Goal: Check status: Check status

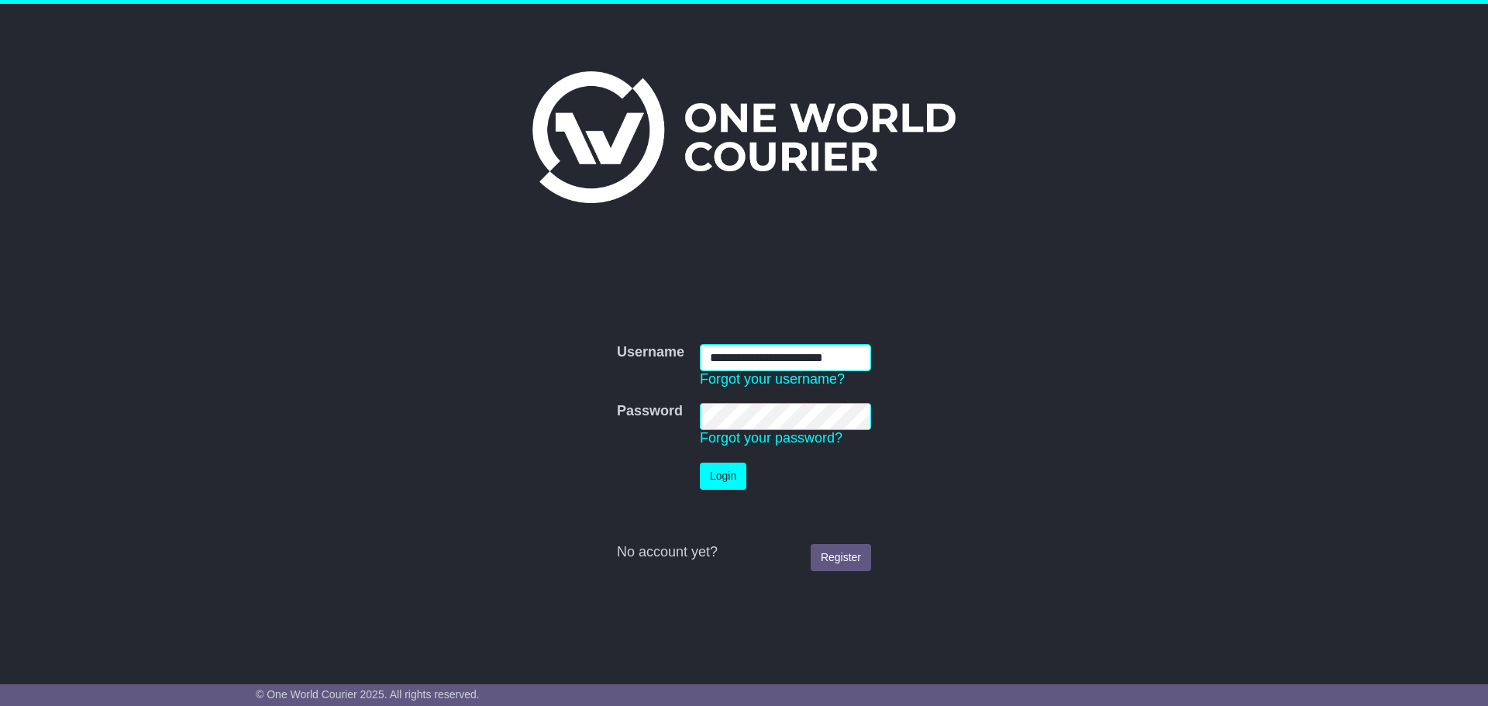
type input "**********"
click at [725, 474] on button "Login" at bounding box center [723, 476] width 47 height 27
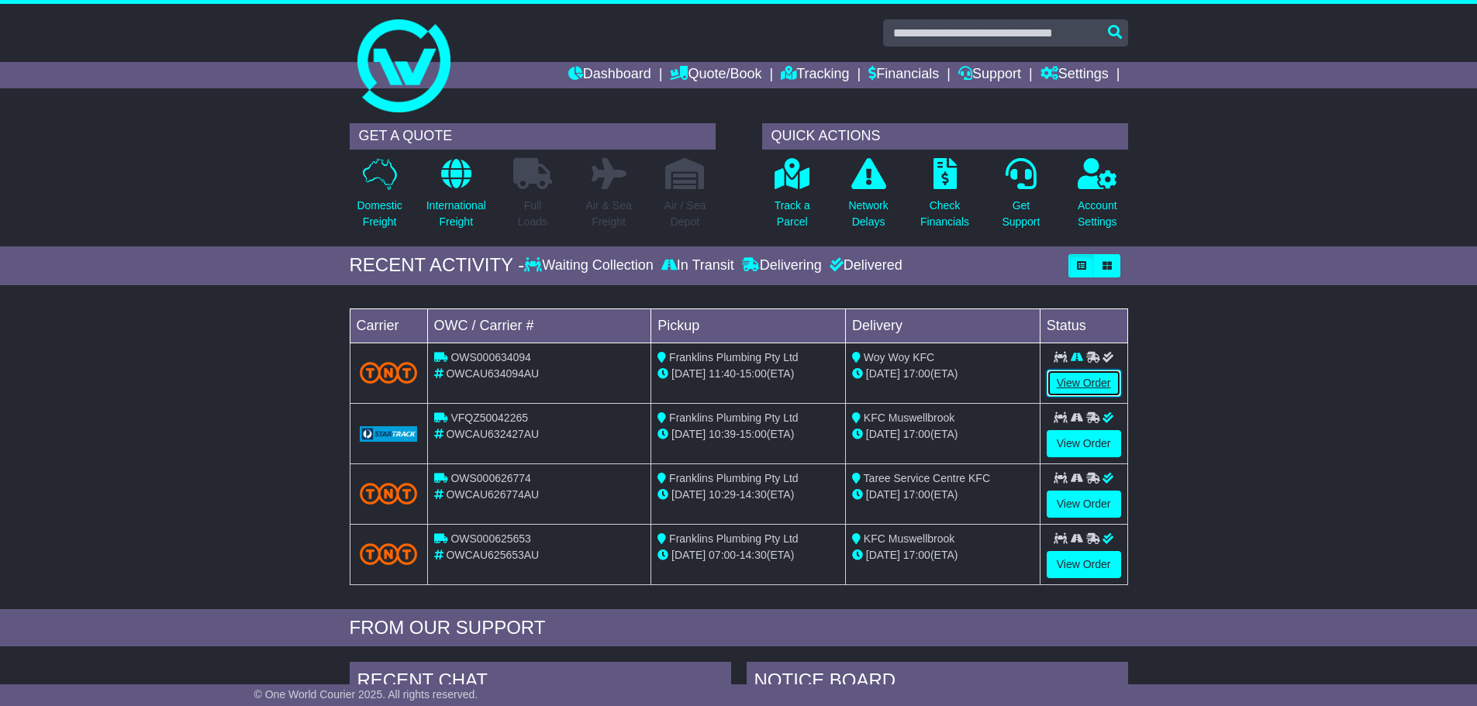
click at [1079, 381] on link "View Order" at bounding box center [1083, 383] width 74 height 27
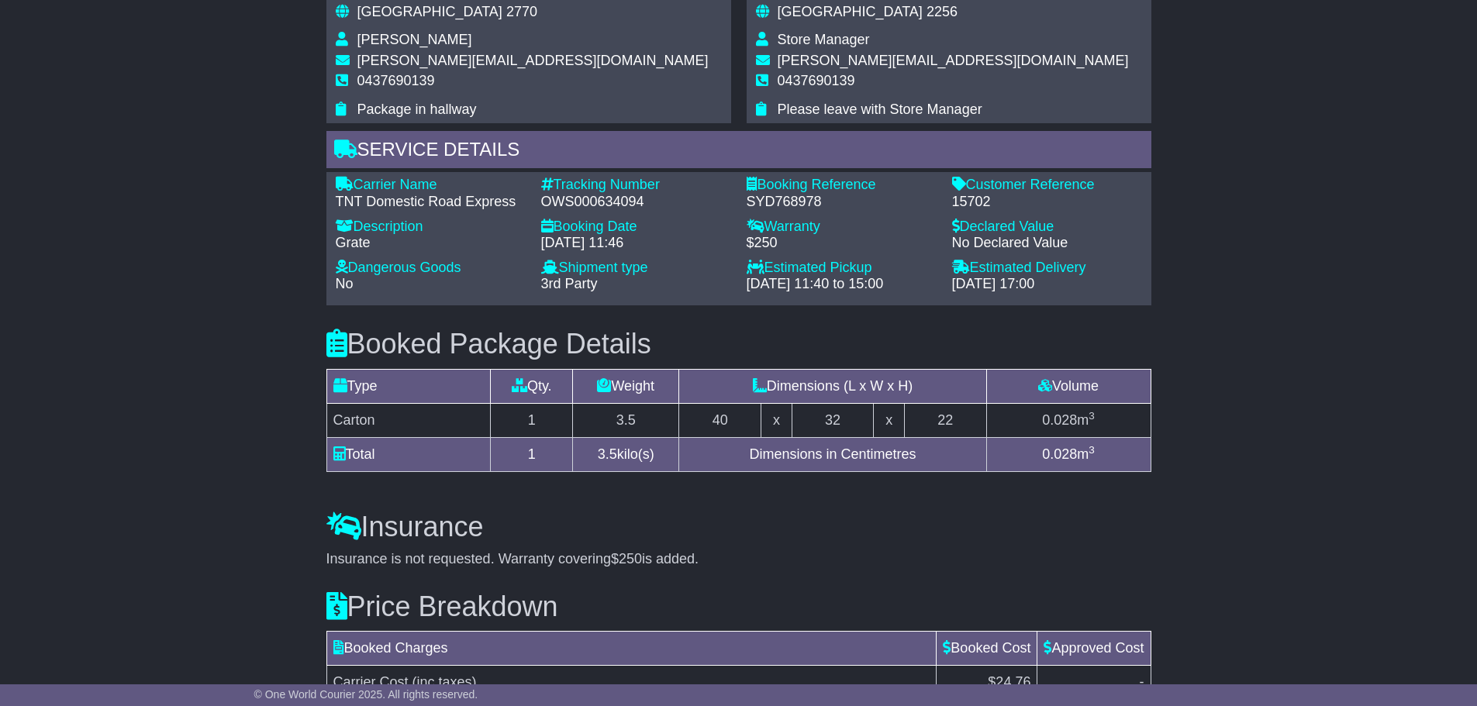
scroll to position [728, 0]
